Goal: Task Accomplishment & Management: Manage account settings

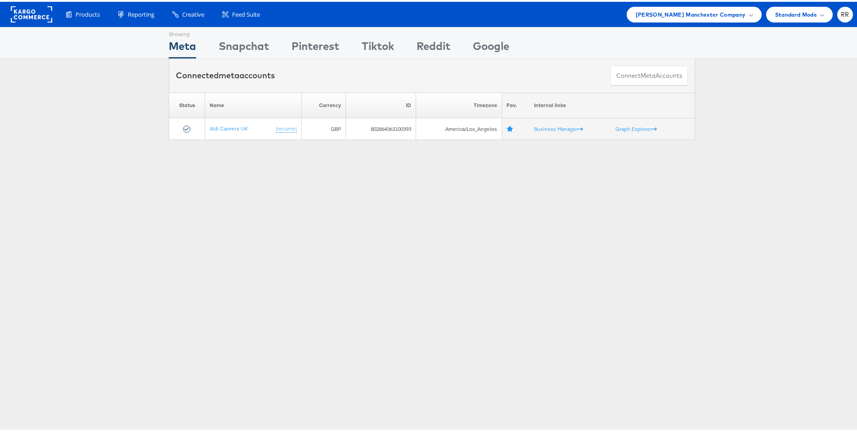
click at [38, 18] on rect at bounding box center [31, 13] width 41 height 16
click at [692, 13] on span "[PERSON_NAME] Manchester Company" at bounding box center [691, 12] width 110 height 9
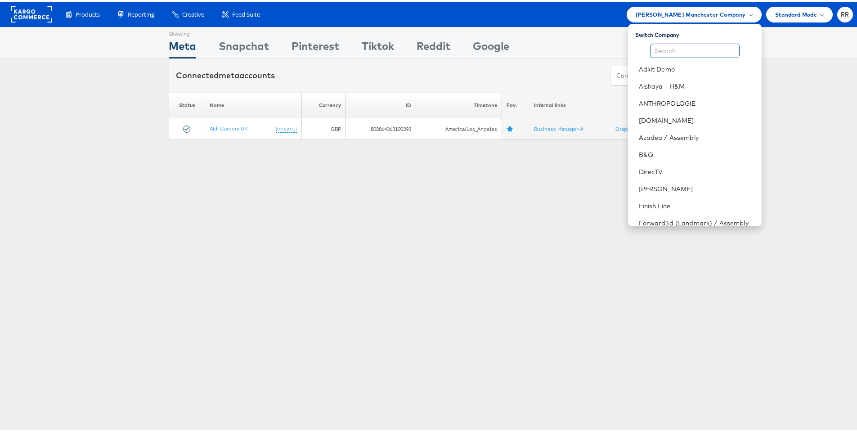
click at [677, 45] on input "text" at bounding box center [695, 49] width 90 height 14
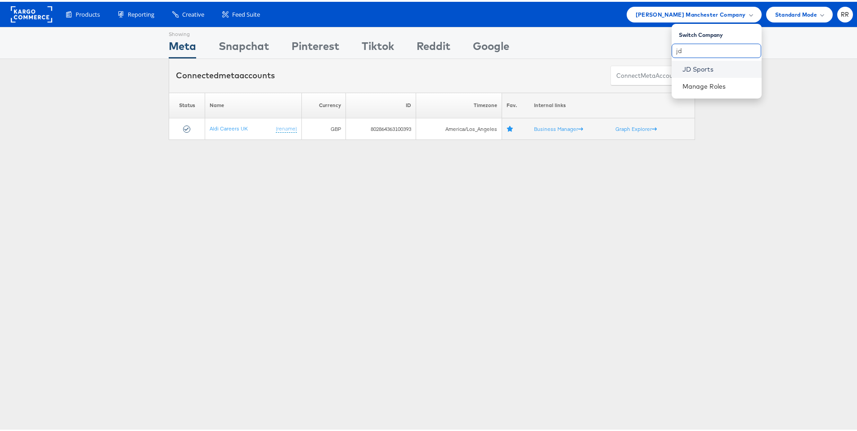
type input "jd"
click at [712, 69] on link "JD Sports" at bounding box center [719, 67] width 72 height 9
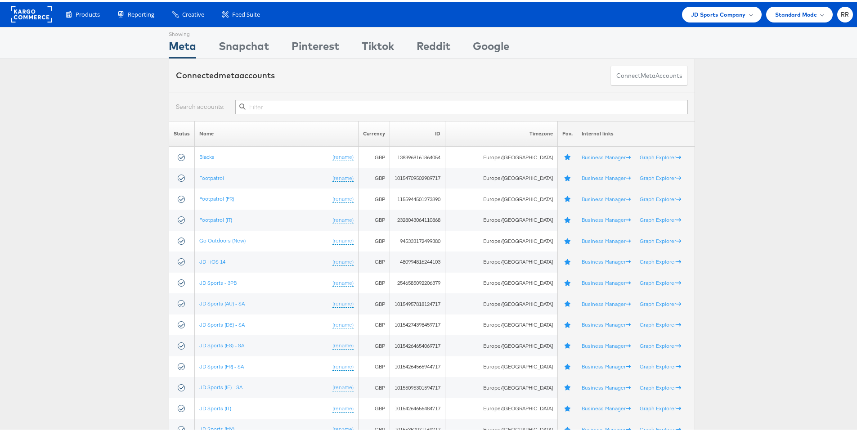
click at [257, 107] on input "text" at bounding box center [461, 105] width 453 height 14
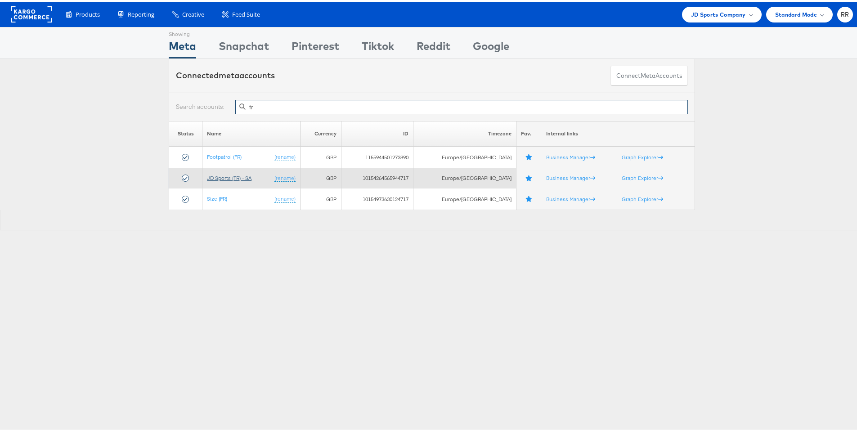
type input "fr"
click at [239, 176] on link "JD Sports (FR) - SA" at bounding box center [229, 176] width 45 height 7
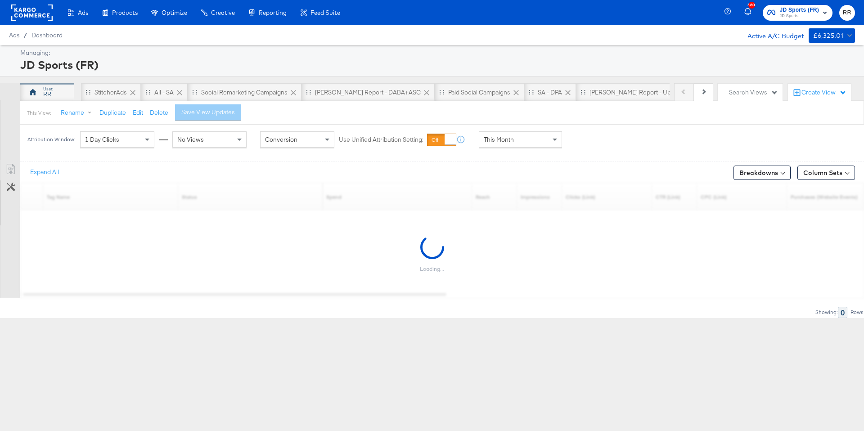
click at [56, 95] on div "RR" at bounding box center [47, 92] width 54 height 18
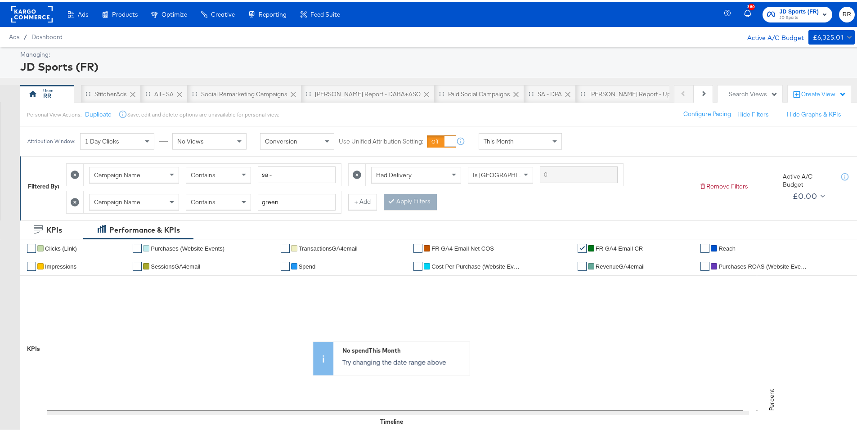
click at [72, 201] on icon at bounding box center [75, 200] width 9 height 9
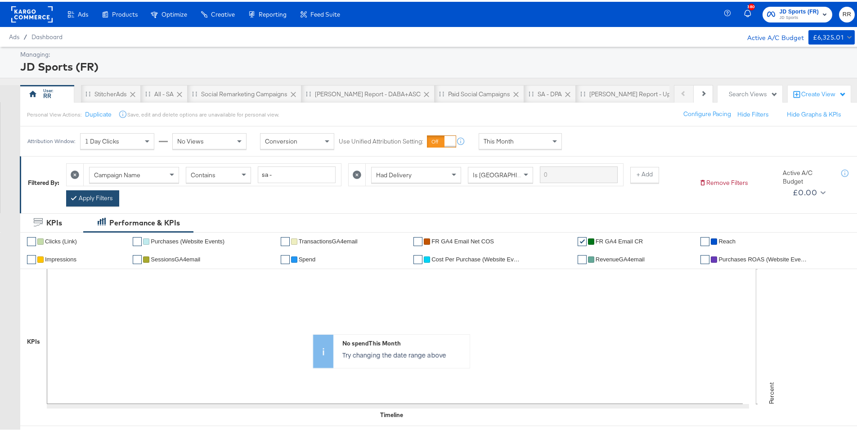
click at [108, 195] on button "Apply Filters" at bounding box center [92, 197] width 53 height 16
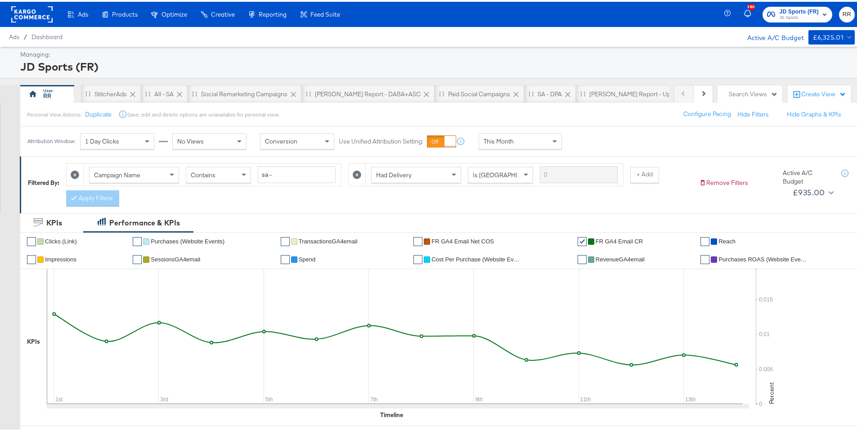
click at [220, 177] on div "Contains" at bounding box center [218, 173] width 64 height 15
click at [230, 173] on span "Does Not Contain" at bounding box center [215, 173] width 49 height 8
click at [76, 173] on icon at bounding box center [75, 173] width 9 height 9
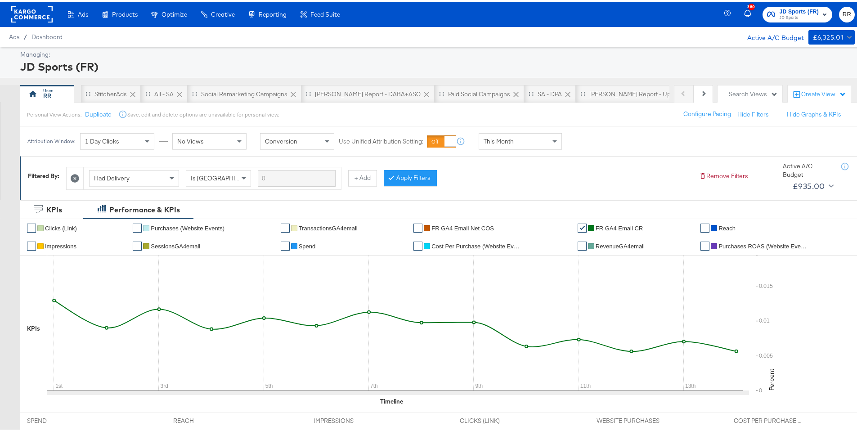
click at [398, 173] on button "Apply Filters" at bounding box center [410, 176] width 53 height 16
click at [32, 6] on rect at bounding box center [31, 13] width 41 height 16
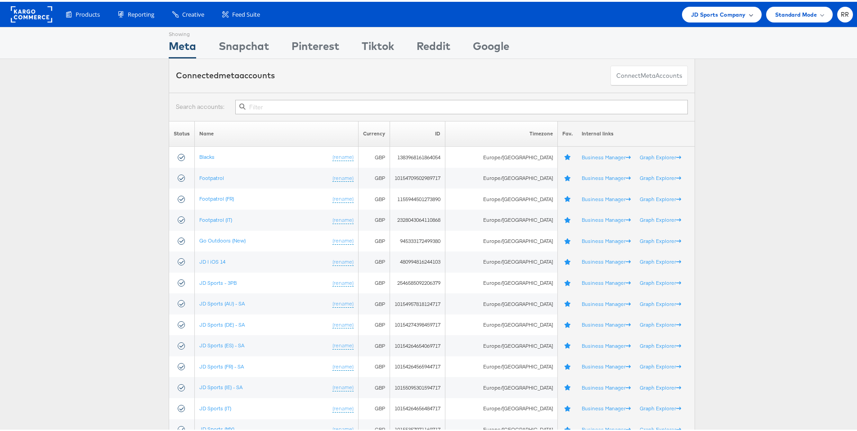
click at [703, 16] on span "JD Sports Company" at bounding box center [718, 12] width 55 height 9
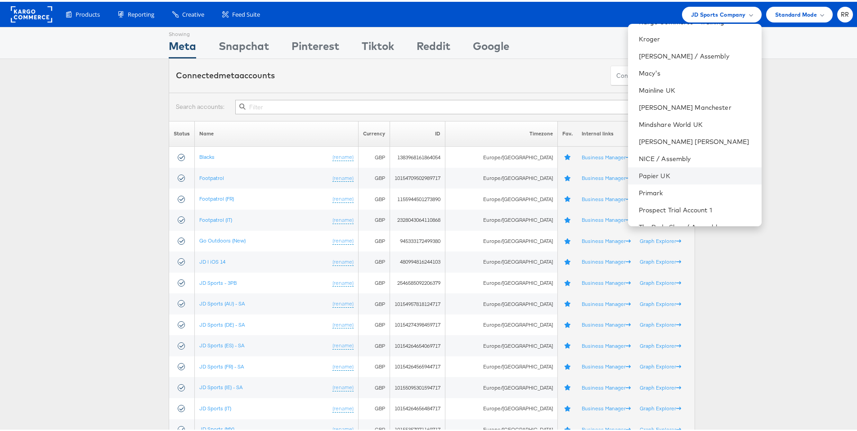
scroll to position [323, 0]
click at [694, 173] on link "Papier UK" at bounding box center [697, 172] width 116 height 9
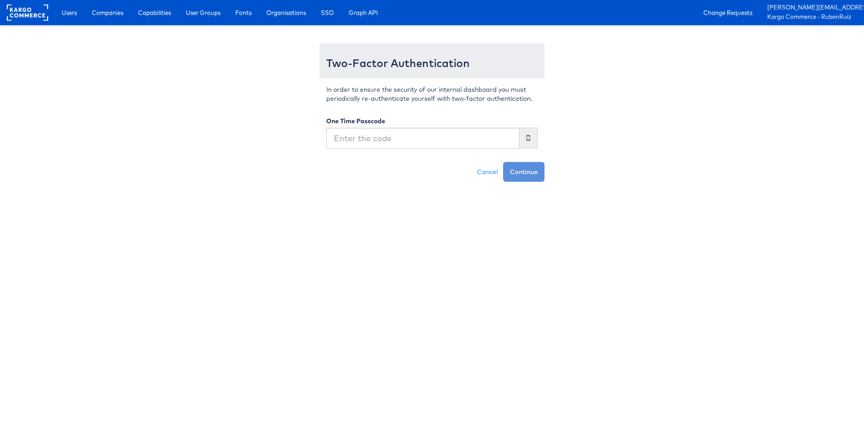
click at [362, 142] on input "text" at bounding box center [422, 138] width 193 height 21
type input "200871"
click at [527, 170] on button "Continue" at bounding box center [523, 172] width 41 height 20
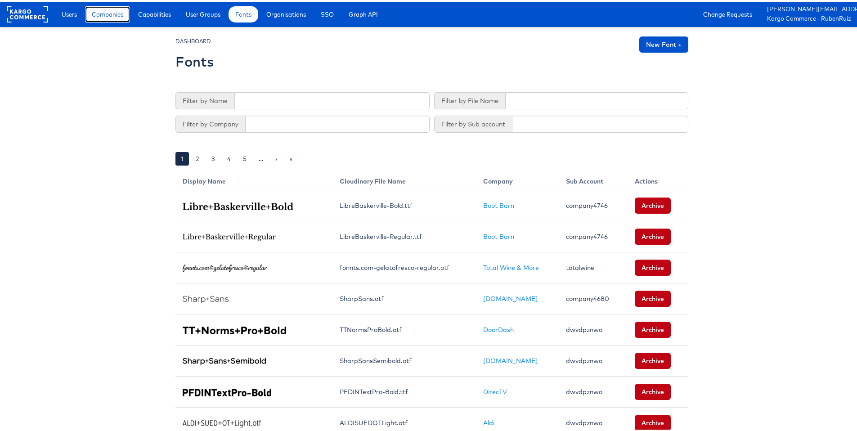
click at [100, 13] on span "Companies" at bounding box center [108, 12] width 32 height 9
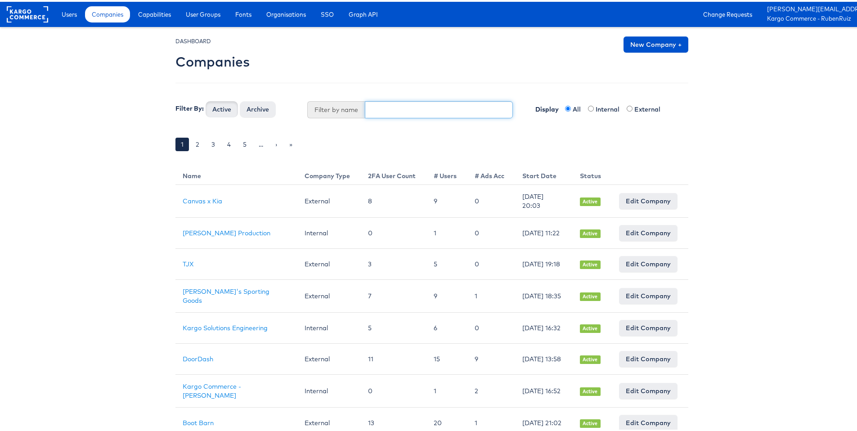
click at [413, 109] on input "text" at bounding box center [439, 107] width 149 height 17
type input "stagi"
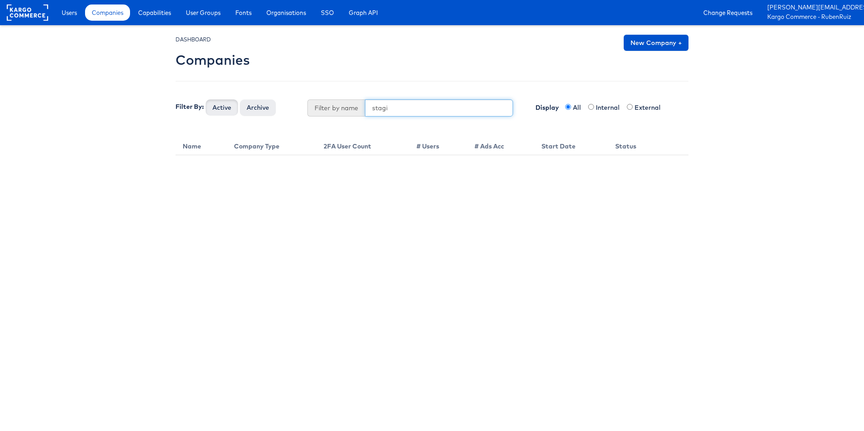
drag, startPoint x: 405, startPoint y: 111, endPoint x: 344, endPoint y: 109, distance: 60.8
click at [344, 109] on div "Filter by name stagi" at bounding box center [410, 107] width 206 height 17
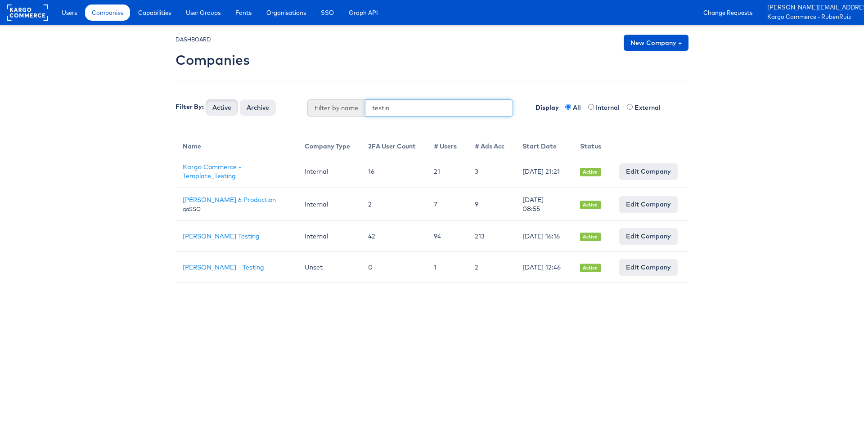
type input "testin"
click at [69, 18] on link "Users" at bounding box center [69, 13] width 29 height 16
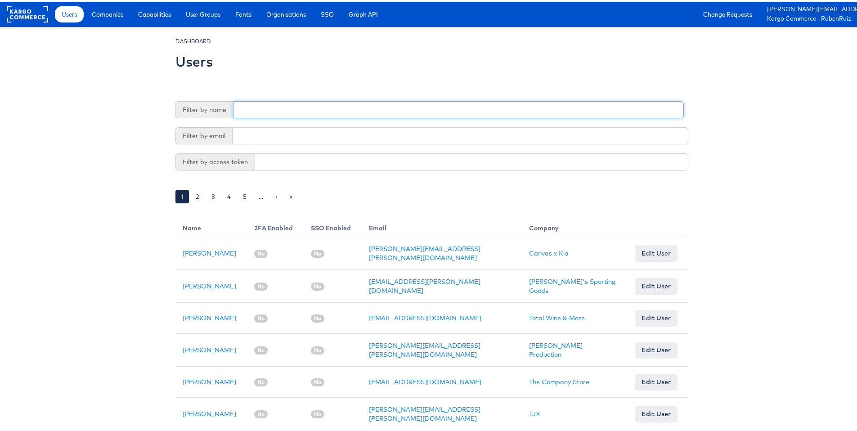
click at [268, 109] on input "text" at bounding box center [458, 107] width 451 height 17
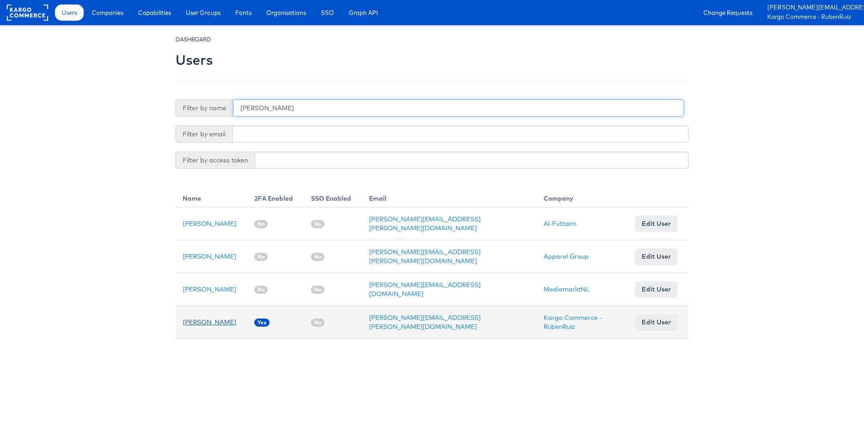
type input "ruben"
click at [207, 320] on link "[PERSON_NAME]" at bounding box center [210, 322] width 54 height 8
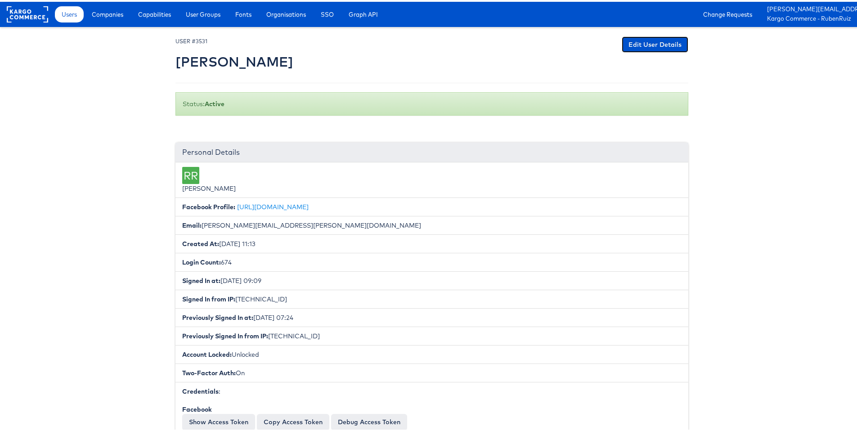
click at [649, 40] on link "Edit User Details" at bounding box center [655, 43] width 67 height 16
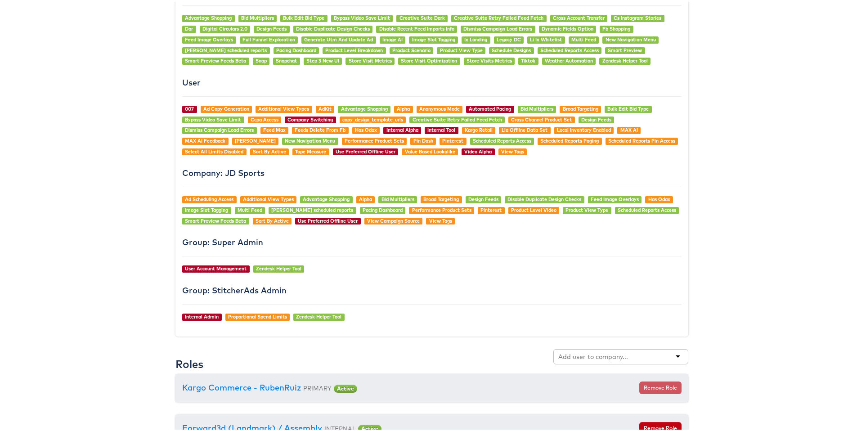
scroll to position [977, 0]
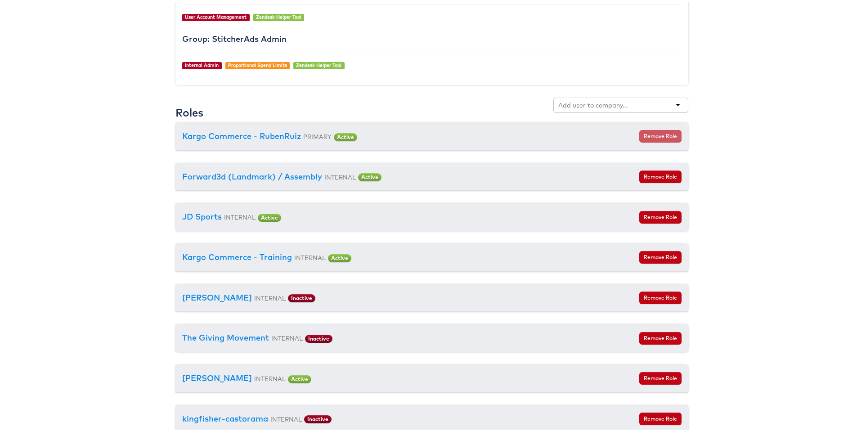
click at [604, 97] on div at bounding box center [621, 103] width 135 height 15
drag, startPoint x: 588, startPoint y: 106, endPoint x: 505, endPoint y: 104, distance: 83.3
click at [505, 104] on div "Roles staging" at bounding box center [432, 108] width 513 height 25
click at [570, 106] on input "staging" at bounding box center [571, 103] width 25 height 9
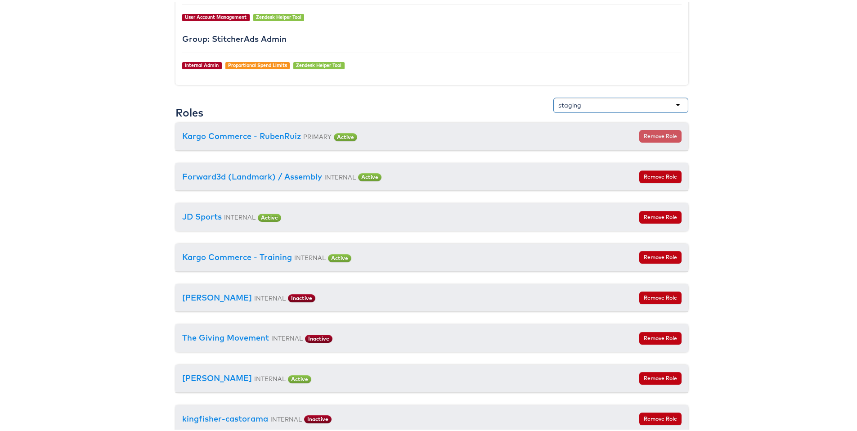
click at [570, 106] on input "staging" at bounding box center [571, 103] width 25 height 9
type input "testing"
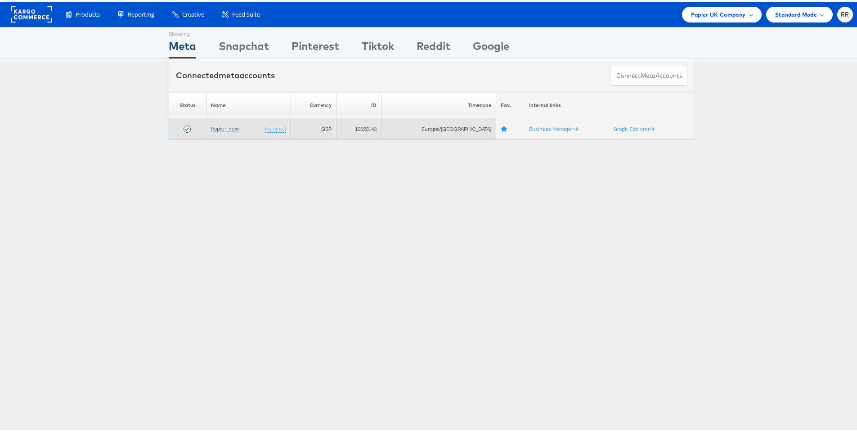
click at [232, 124] on link "Papier_new" at bounding box center [225, 126] width 28 height 7
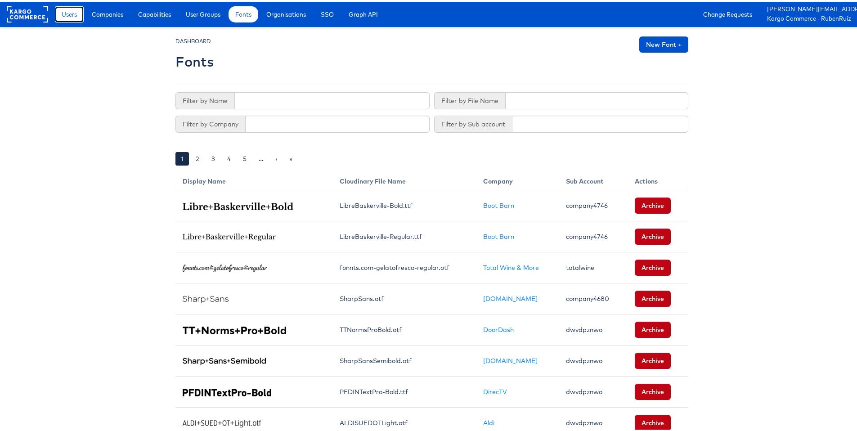
click at [73, 16] on span "Users" at bounding box center [69, 12] width 15 height 9
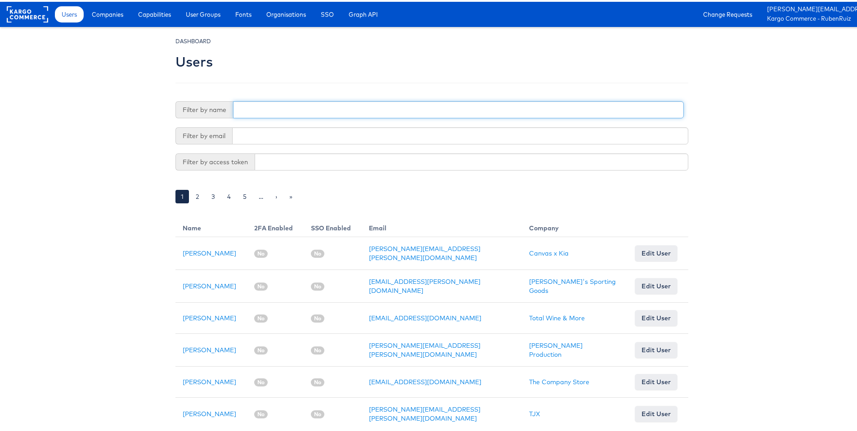
click at [252, 109] on input "text" at bounding box center [458, 107] width 451 height 17
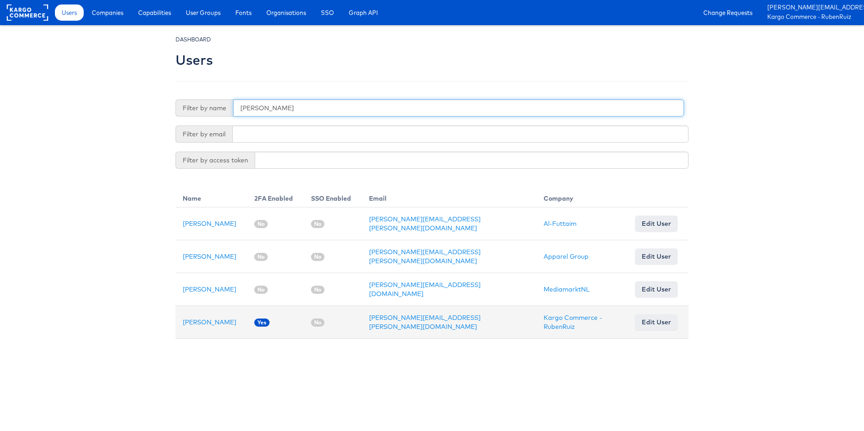
type input "[PERSON_NAME]"
click at [643, 314] on link "Edit User" at bounding box center [656, 322] width 43 height 16
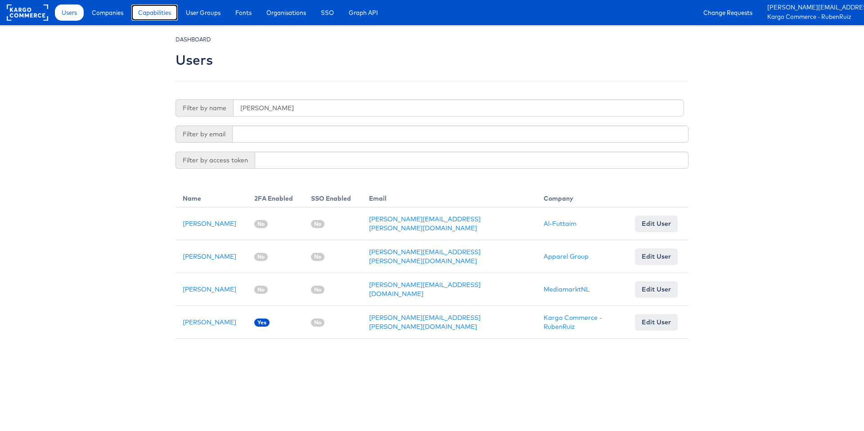
click at [149, 12] on span "Capabilities" at bounding box center [154, 12] width 33 height 9
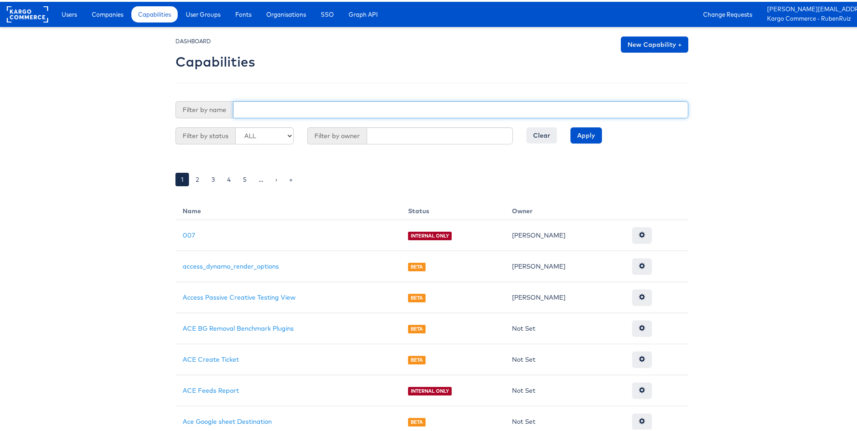
click at [268, 102] on input "text" at bounding box center [460, 107] width 455 height 17
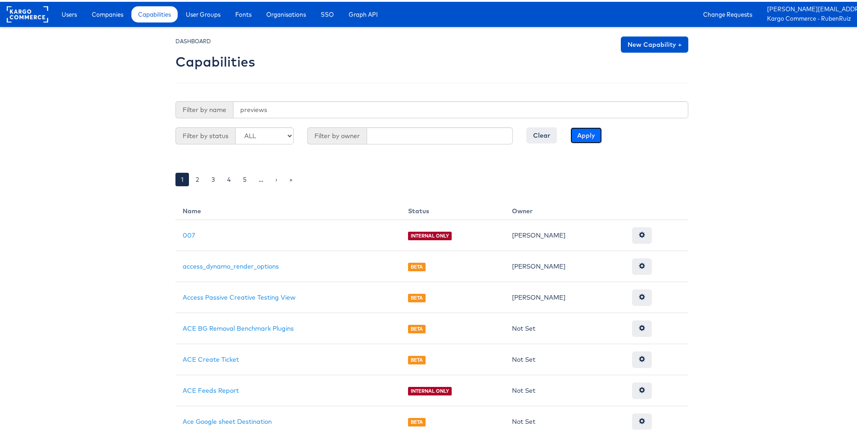
click at [594, 133] on input "Apply" at bounding box center [587, 134] width 32 height 16
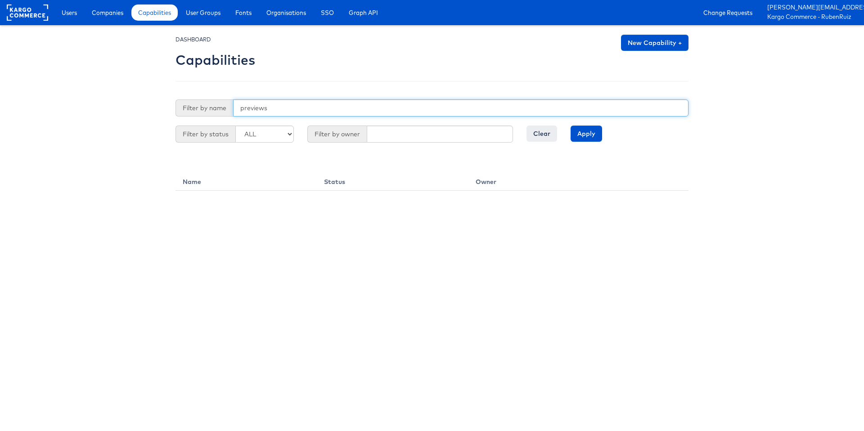
click at [279, 110] on input "previews" at bounding box center [460, 107] width 455 height 17
click at [585, 131] on input "Apply" at bounding box center [587, 134] width 32 height 16
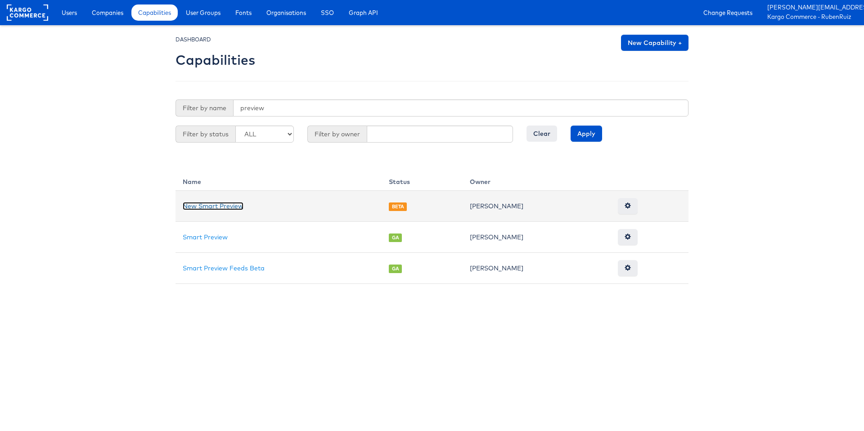
click at [217, 203] on link "New Smart Preview" at bounding box center [213, 206] width 61 height 8
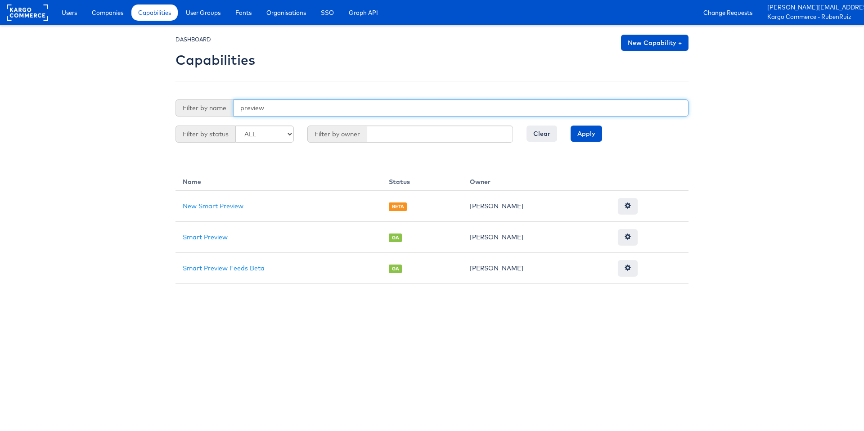
drag, startPoint x: 271, startPoint y: 109, endPoint x: 219, endPoint y: 103, distance: 52.6
click at [219, 103] on div "Filter by name preview" at bounding box center [432, 107] width 513 height 17
type input "advanc"
click at [571, 126] on input "Apply" at bounding box center [587, 134] width 32 height 16
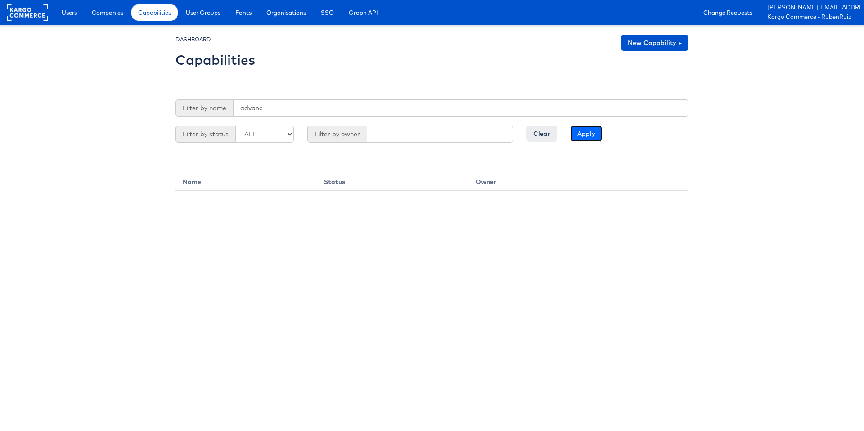
click at [583, 135] on input "Apply" at bounding box center [587, 134] width 32 height 16
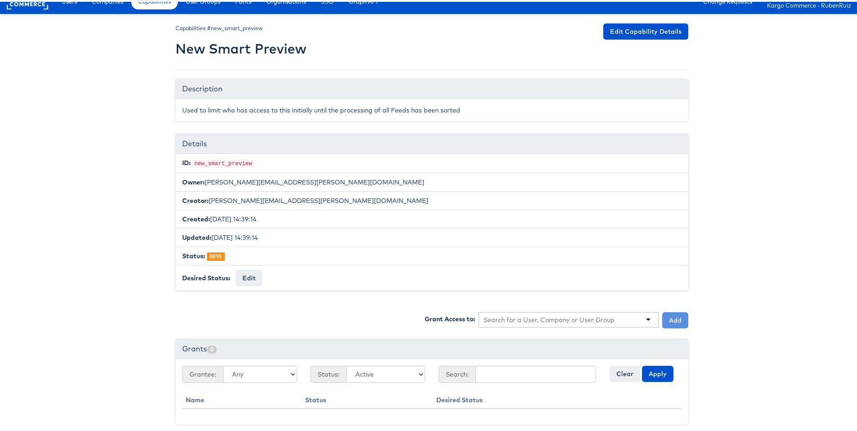
scroll to position [17, 0]
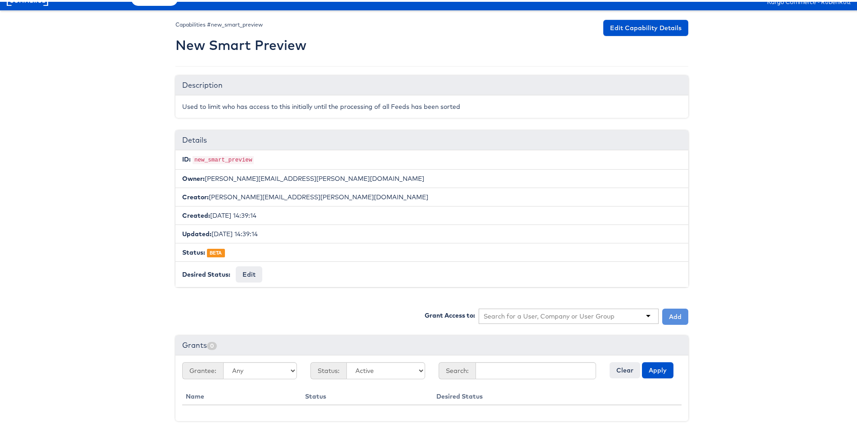
click at [613, 317] on div at bounding box center [569, 314] width 180 height 15
type input "[PERSON_NAME]"
click at [676, 311] on button "Add" at bounding box center [675, 315] width 26 height 16
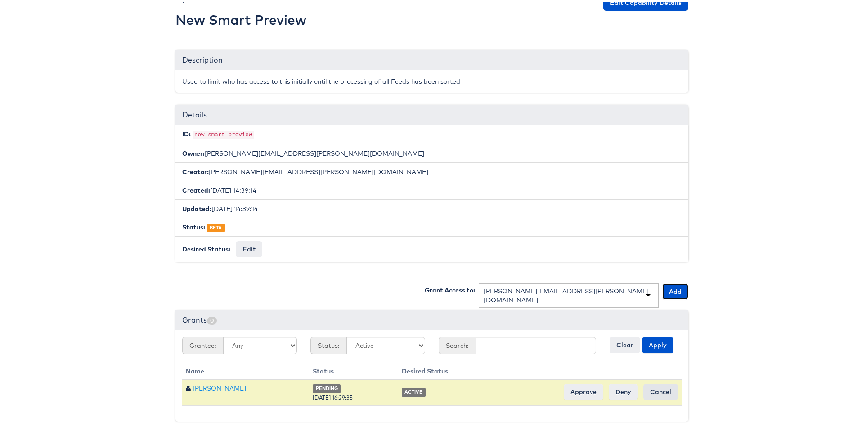
scroll to position [42, 0]
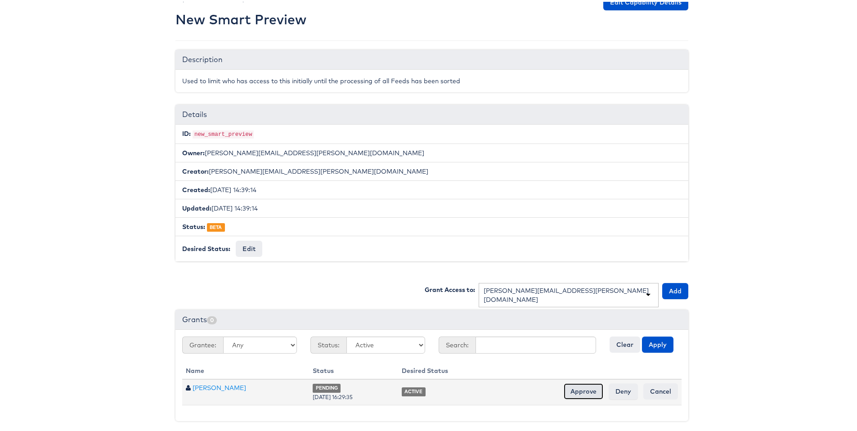
click at [578, 388] on input "Approve" at bounding box center [584, 390] width 40 height 16
